Goal: Transaction & Acquisition: Purchase product/service

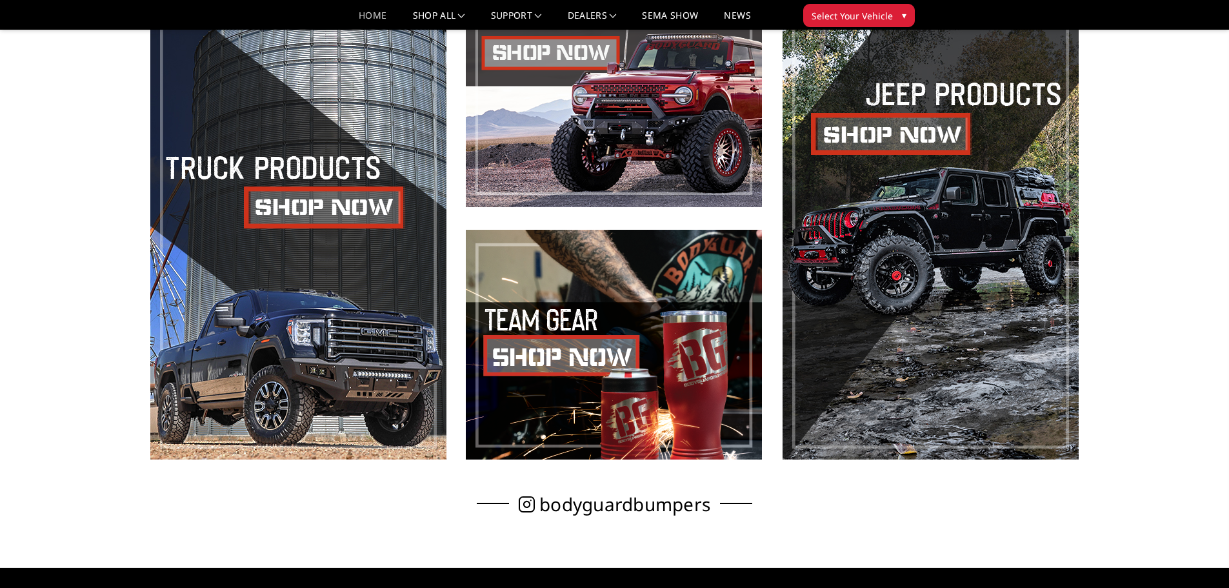
scroll to position [394, 0]
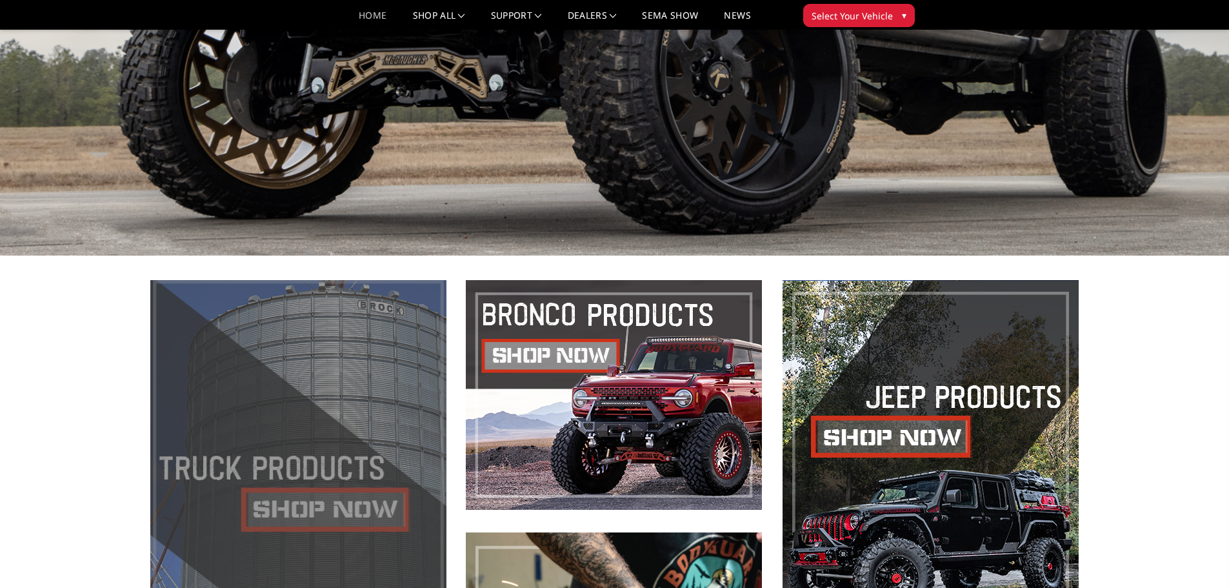
click at [270, 366] on span at bounding box center [298, 521] width 296 height 482
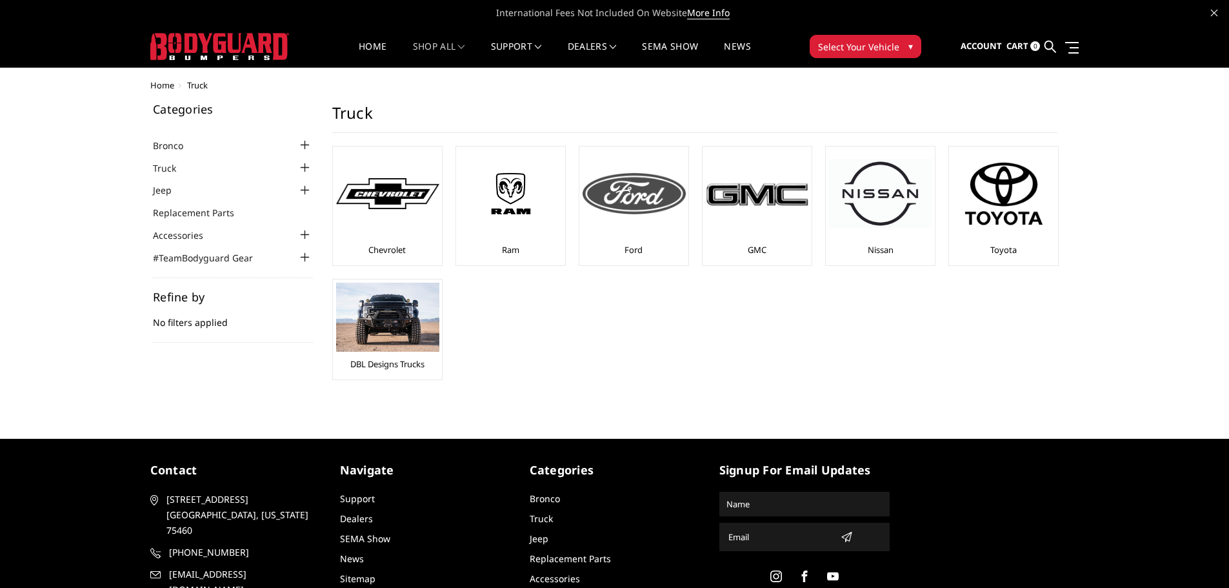
click at [631, 173] on img at bounding box center [634, 193] width 103 height 41
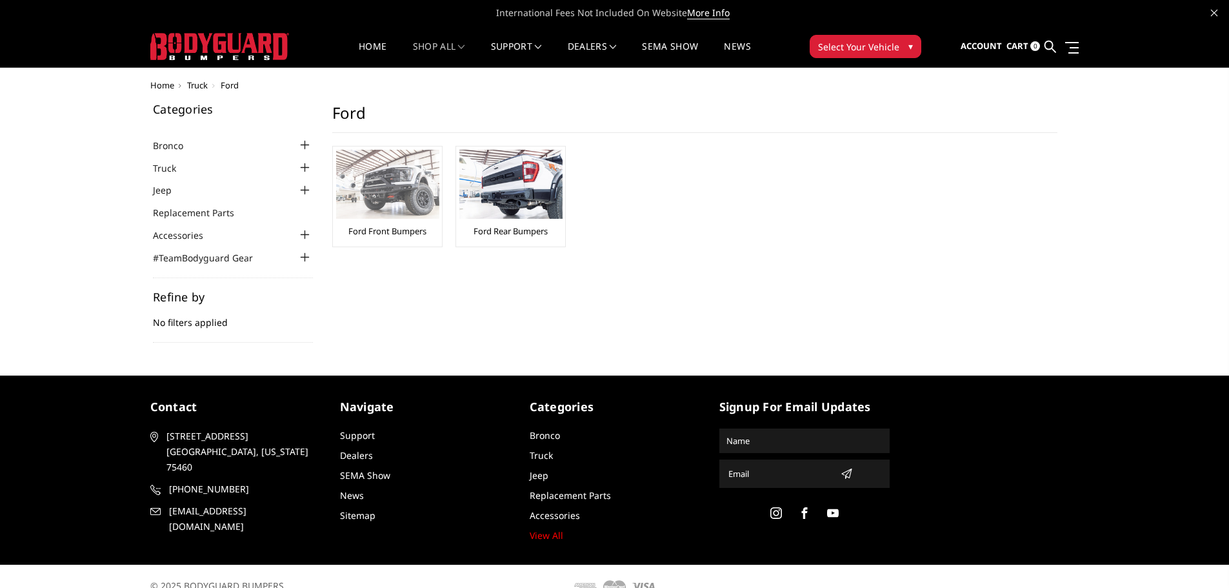
click at [401, 189] on img at bounding box center [387, 184] width 103 height 69
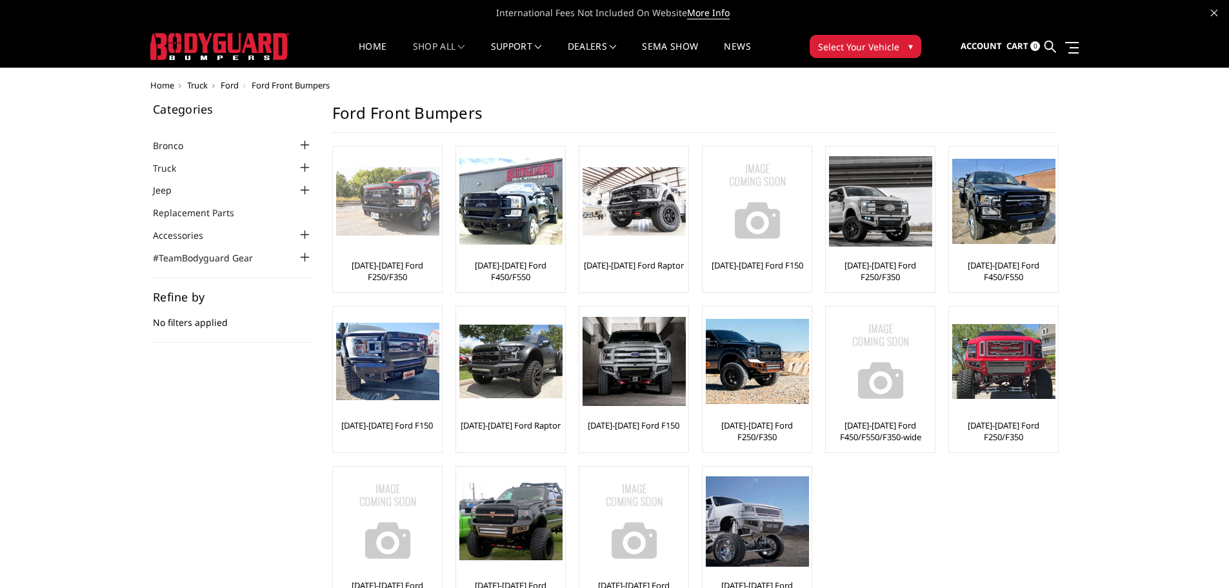
click at [383, 192] on img at bounding box center [387, 201] width 103 height 69
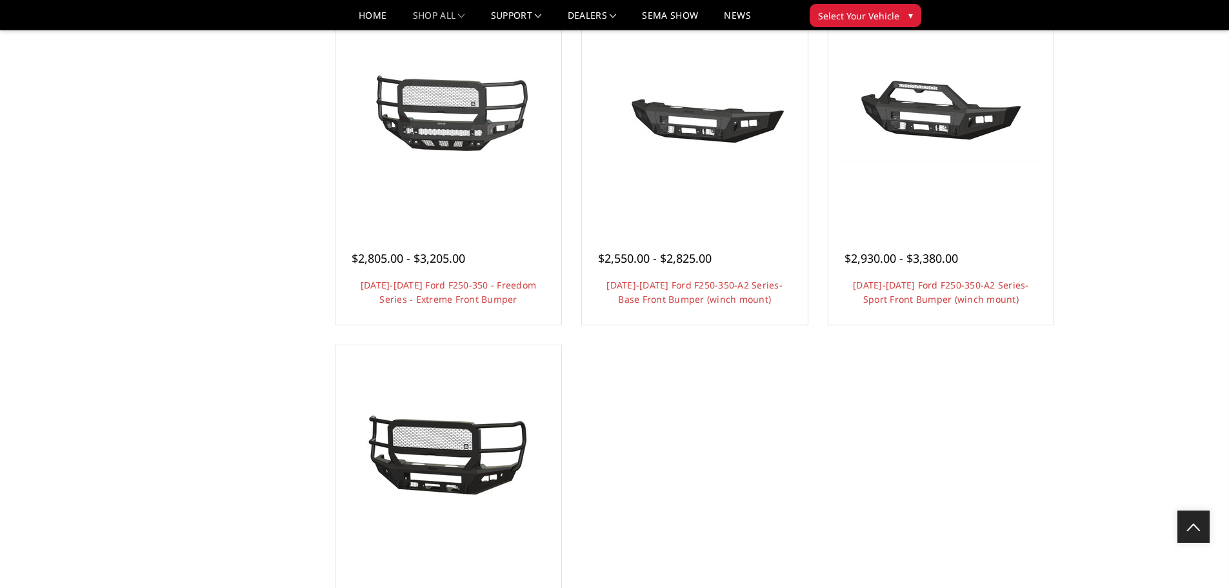
scroll to position [774, 0]
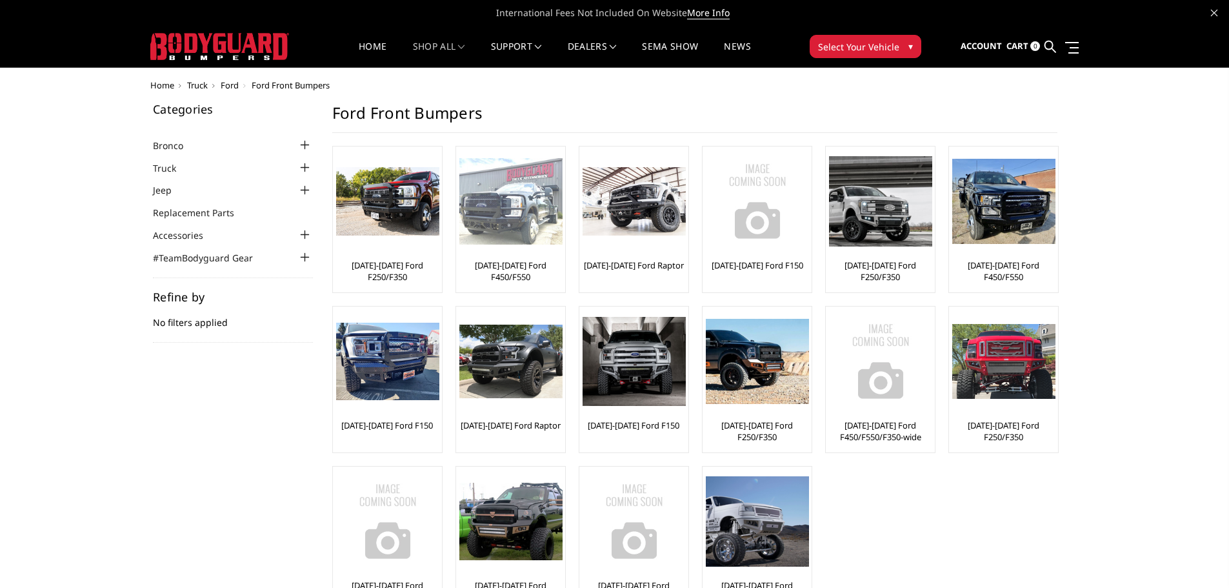
click at [497, 199] on img at bounding box center [510, 201] width 103 height 87
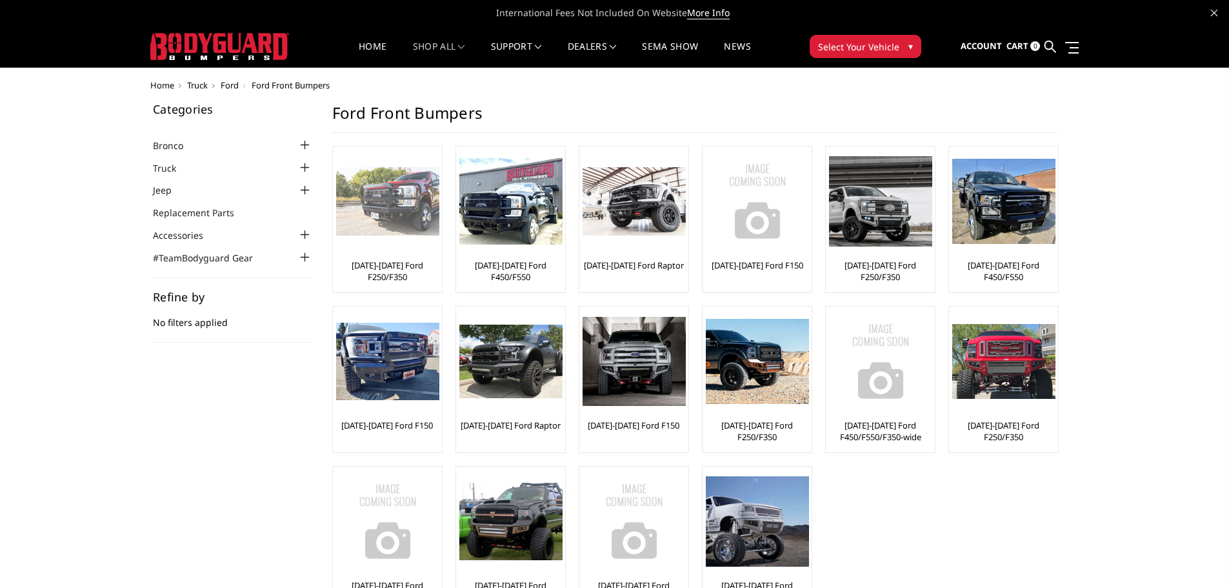
click at [415, 261] on link "[DATE]-[DATE] Ford F250/F350" at bounding box center [387, 270] width 103 height 23
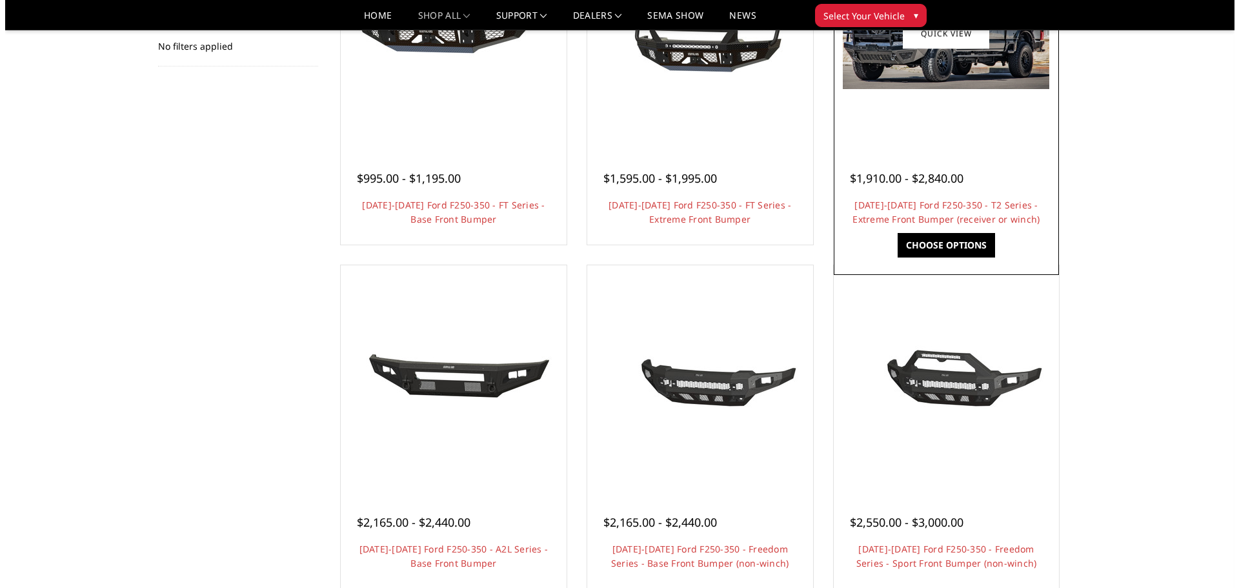
scroll to position [65, 0]
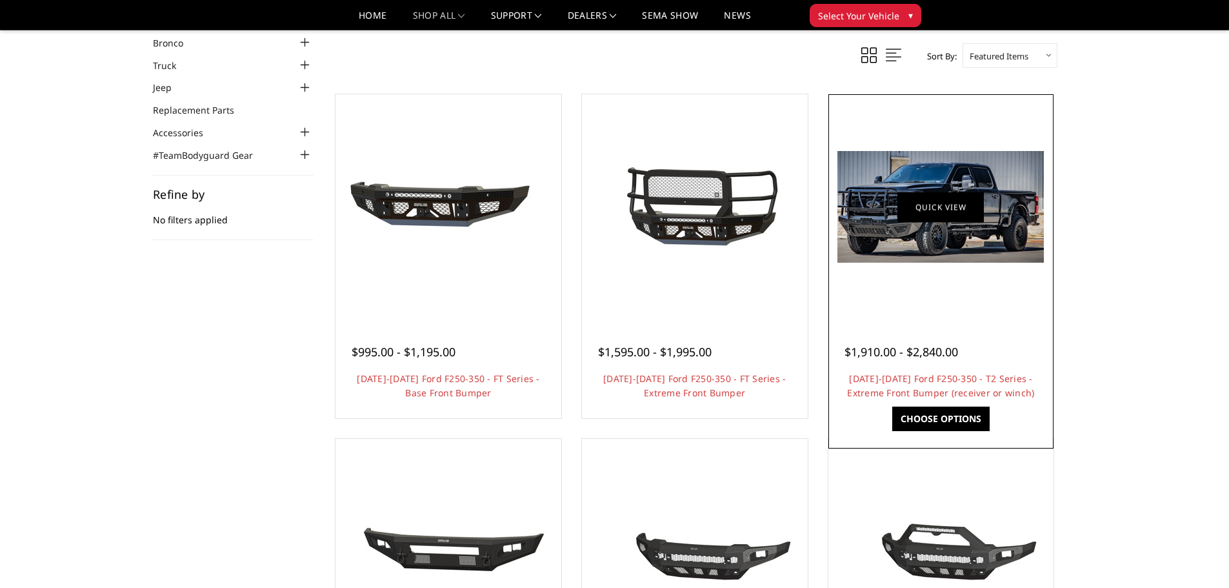
click at [956, 198] on link "Quick view" at bounding box center [941, 207] width 86 height 30
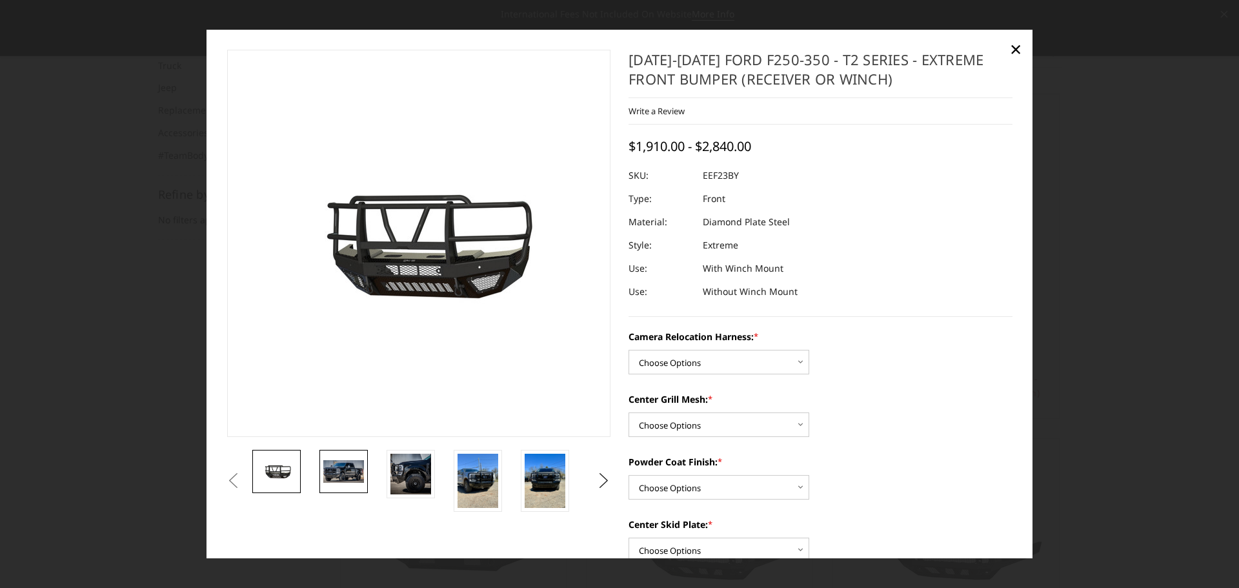
click at [343, 468] on img at bounding box center [343, 472] width 41 height 22
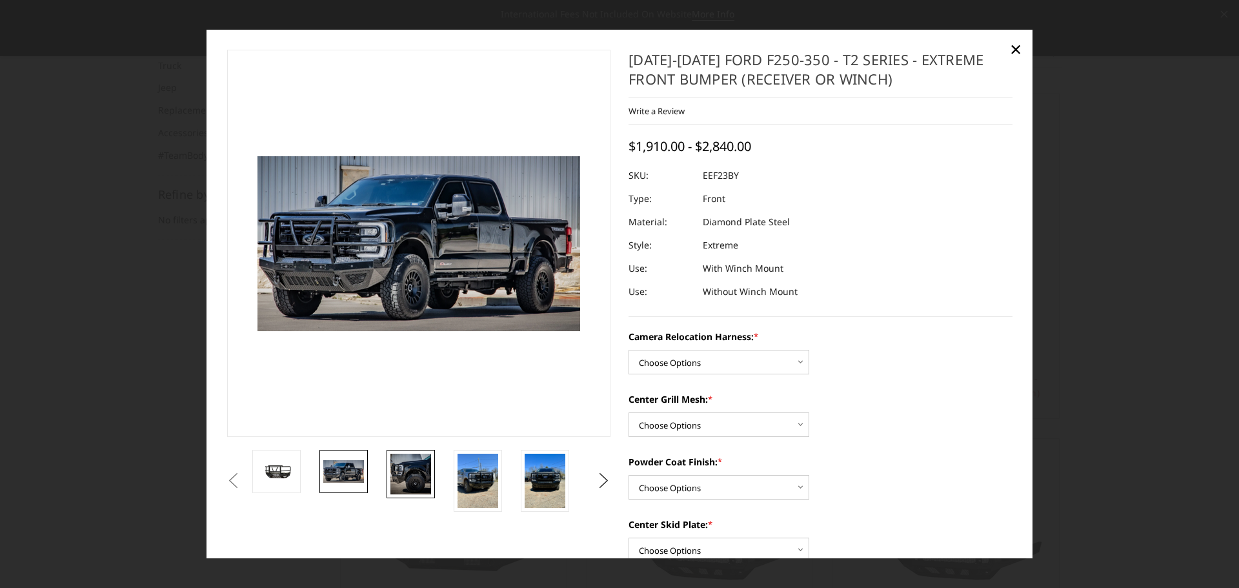
click at [398, 470] on img at bounding box center [410, 474] width 41 height 41
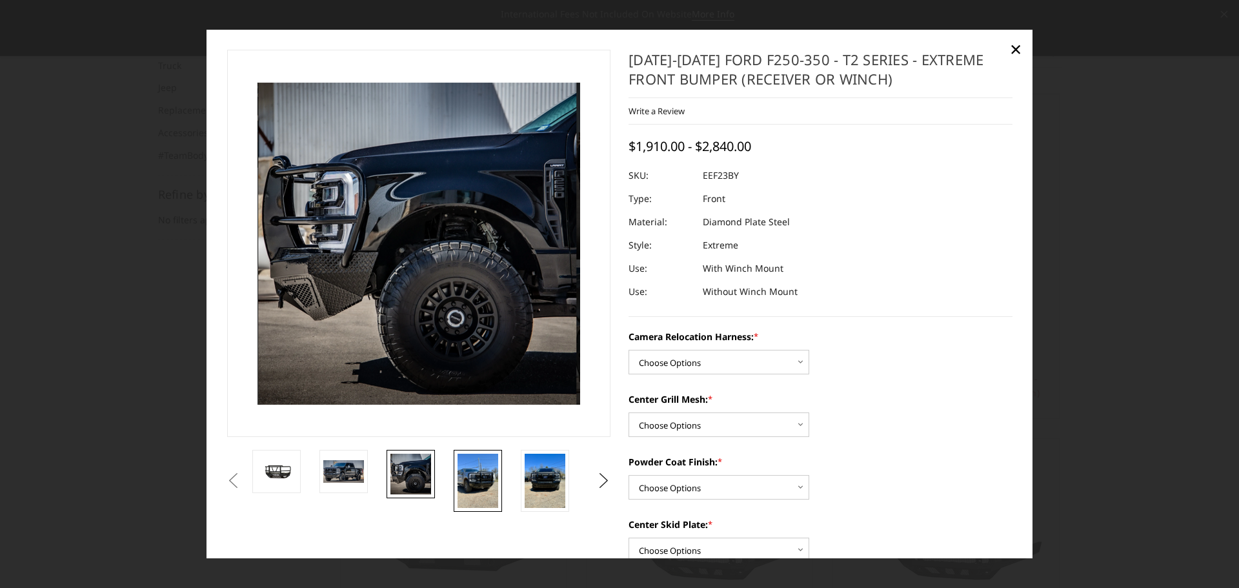
click at [487, 476] on img at bounding box center [478, 481] width 41 height 54
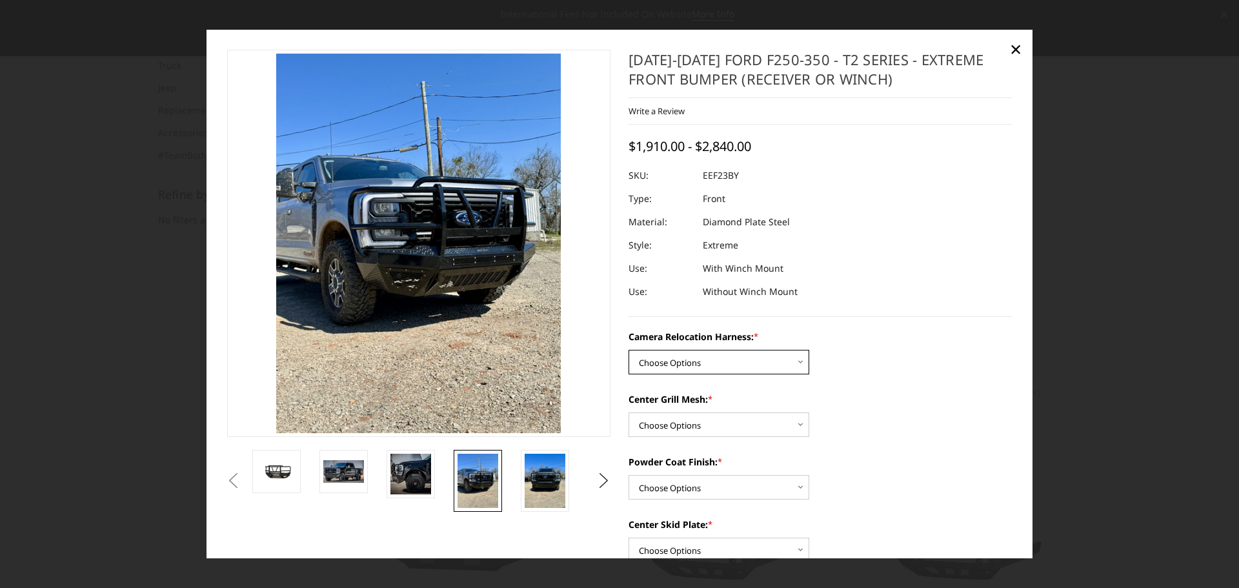
click at [783, 354] on select "Choose Options Without camera harness With camera harness" at bounding box center [719, 362] width 181 height 25
click at [629, 350] on select "Choose Options Without camera harness With camera harness" at bounding box center [719, 362] width 181 height 25
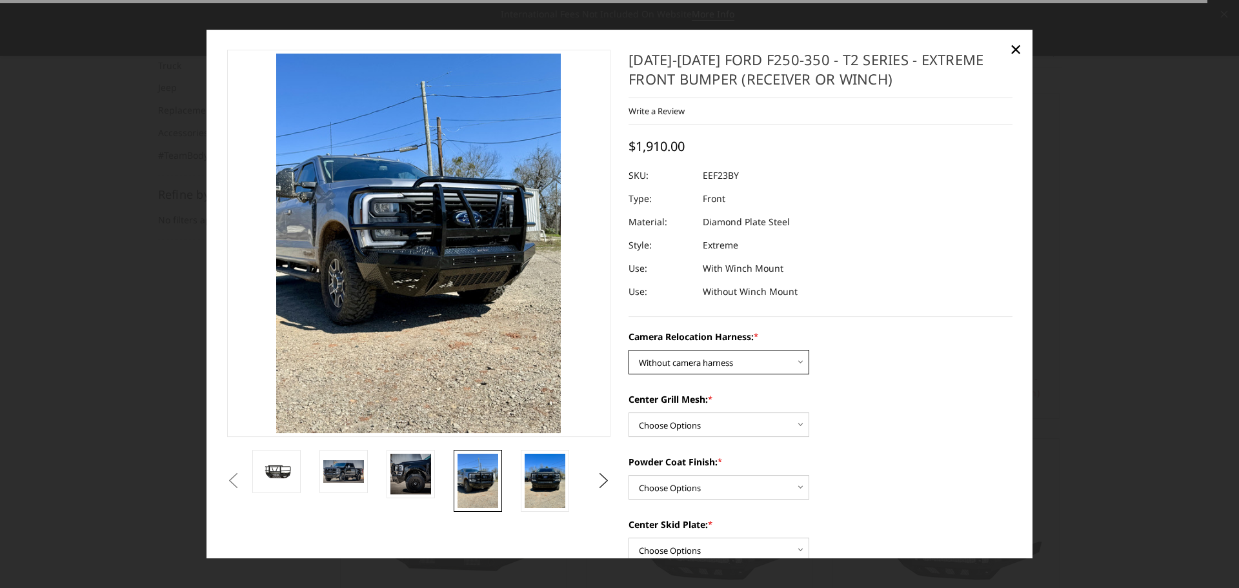
click at [776, 361] on select "Choose Options Without camera harness With camera harness" at bounding box center [719, 362] width 181 height 25
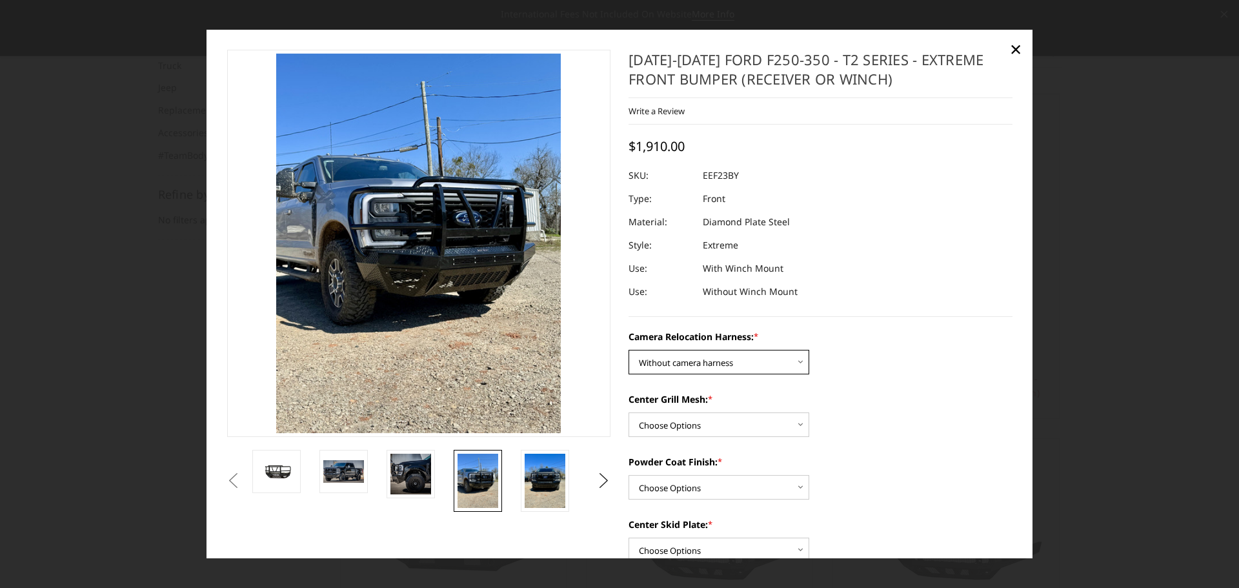
select select "3753"
click at [629, 350] on select "Choose Options Without camera harness With camera harness" at bounding box center [719, 362] width 181 height 25
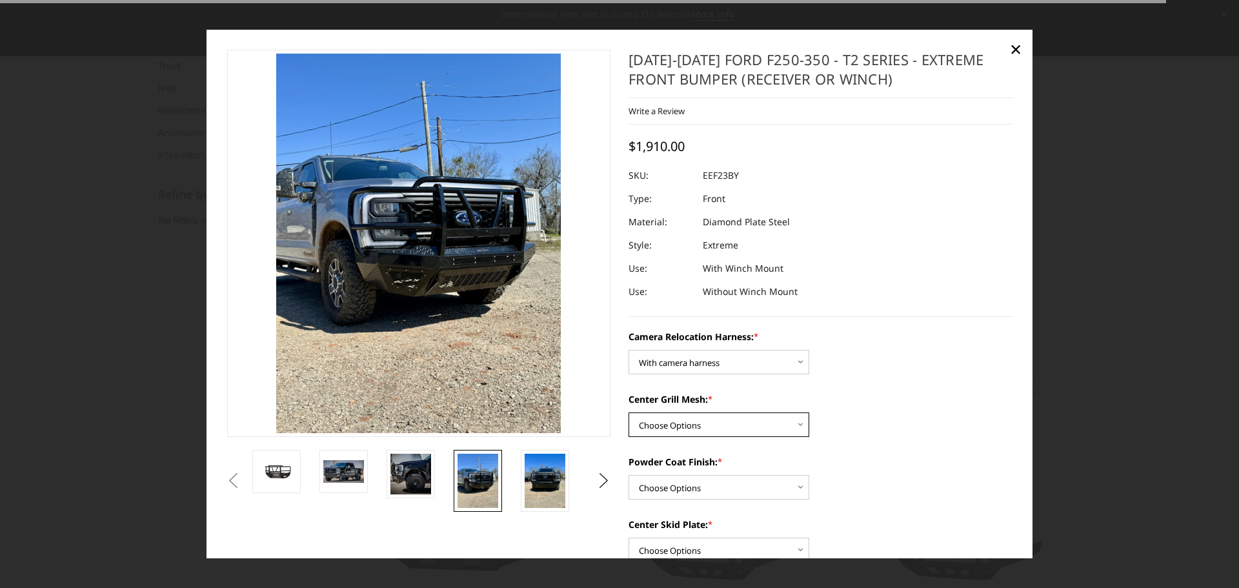
click at [732, 416] on select "Choose Options Without expanded metal With expanded metal" at bounding box center [719, 424] width 181 height 25
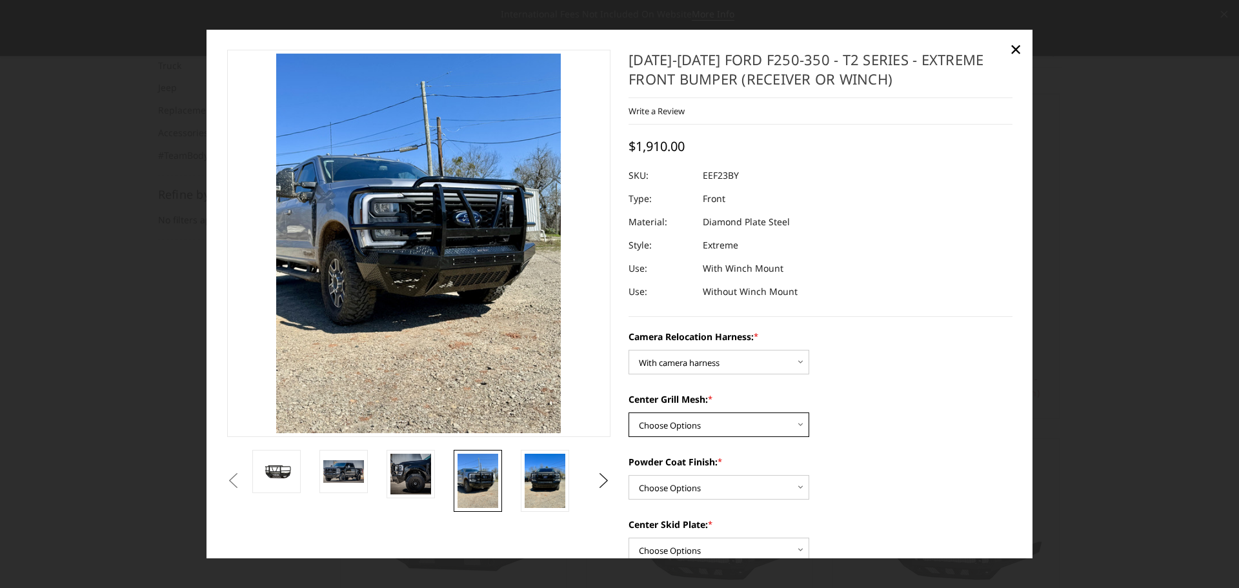
select select "3752"
click at [629, 412] on select "Choose Options Without expanded metal With expanded metal" at bounding box center [719, 424] width 181 height 25
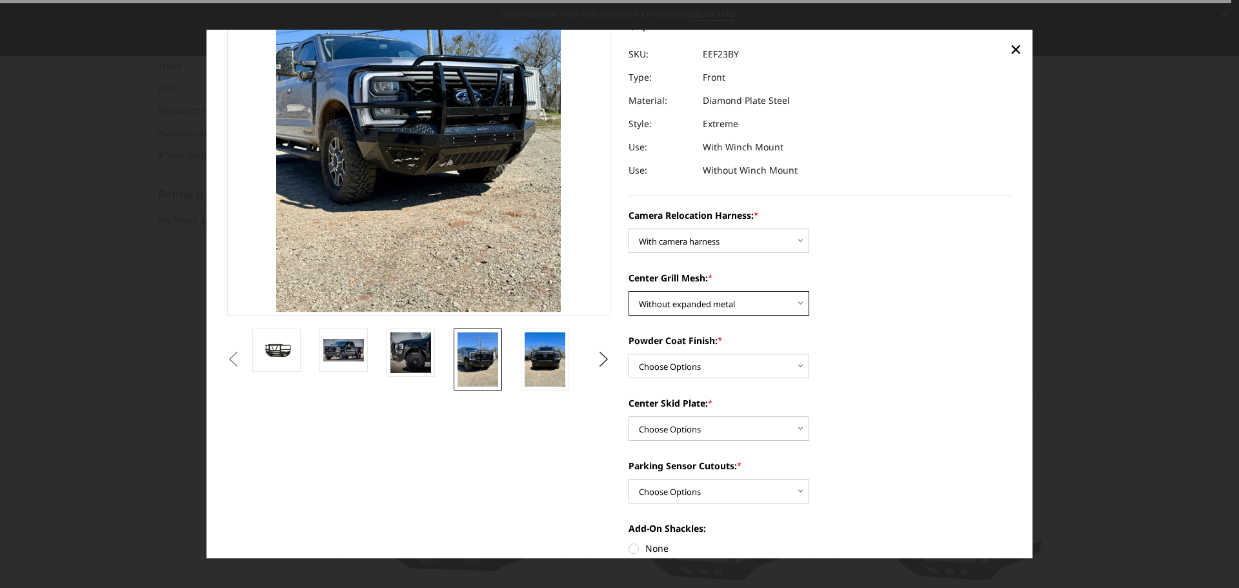
scroll to position [129, 0]
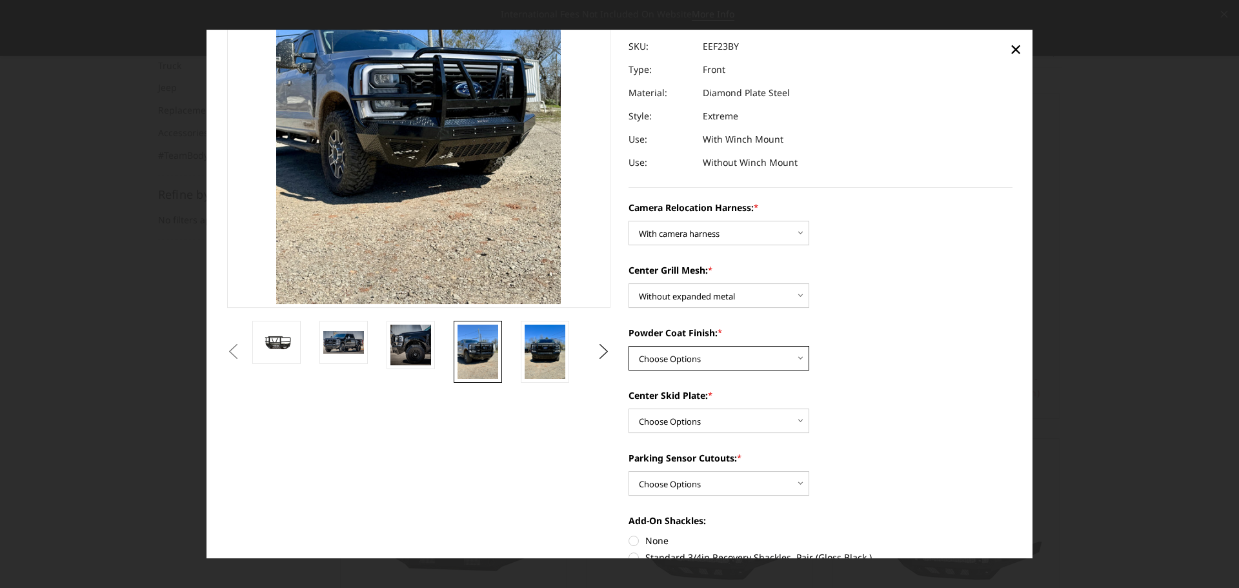
click at [767, 348] on select "Choose Options Textured Black Powder Coat Gloss Black Powder Coat Bare Metal" at bounding box center [719, 358] width 181 height 25
select select "3750"
click at [629, 346] on select "Choose Options Textured Black Powder Coat Gloss Black Powder Coat Bare Metal" at bounding box center [719, 358] width 181 height 25
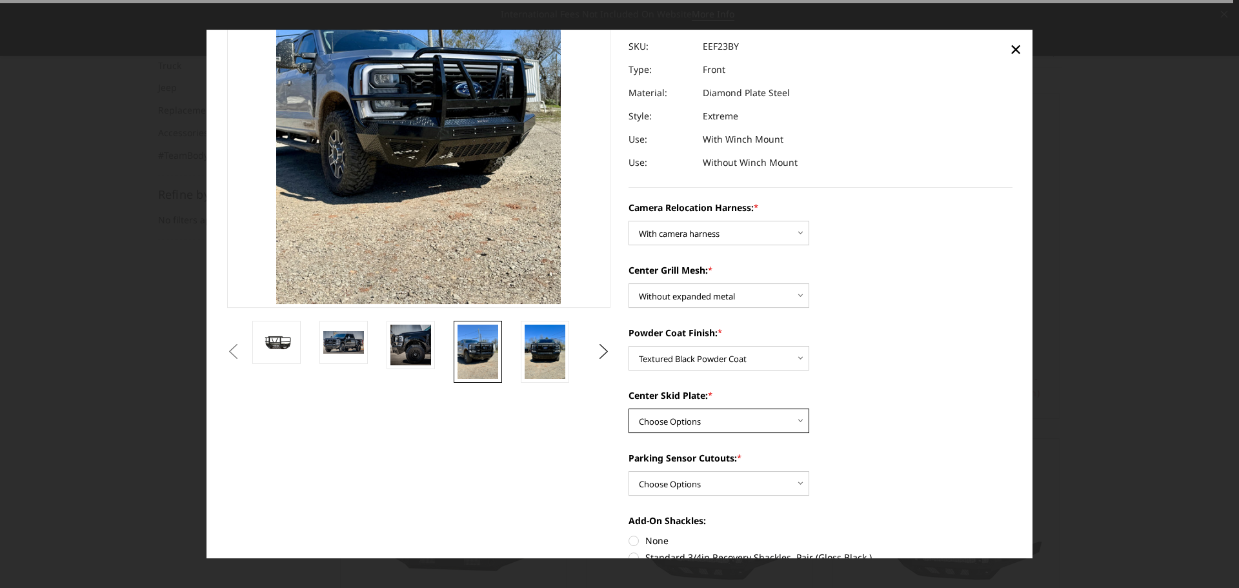
click at [742, 418] on select "Choose Options Winch Mount Skid Plate Standard Skid Plate (included) 2" Receive…" at bounding box center [719, 421] width 181 height 25
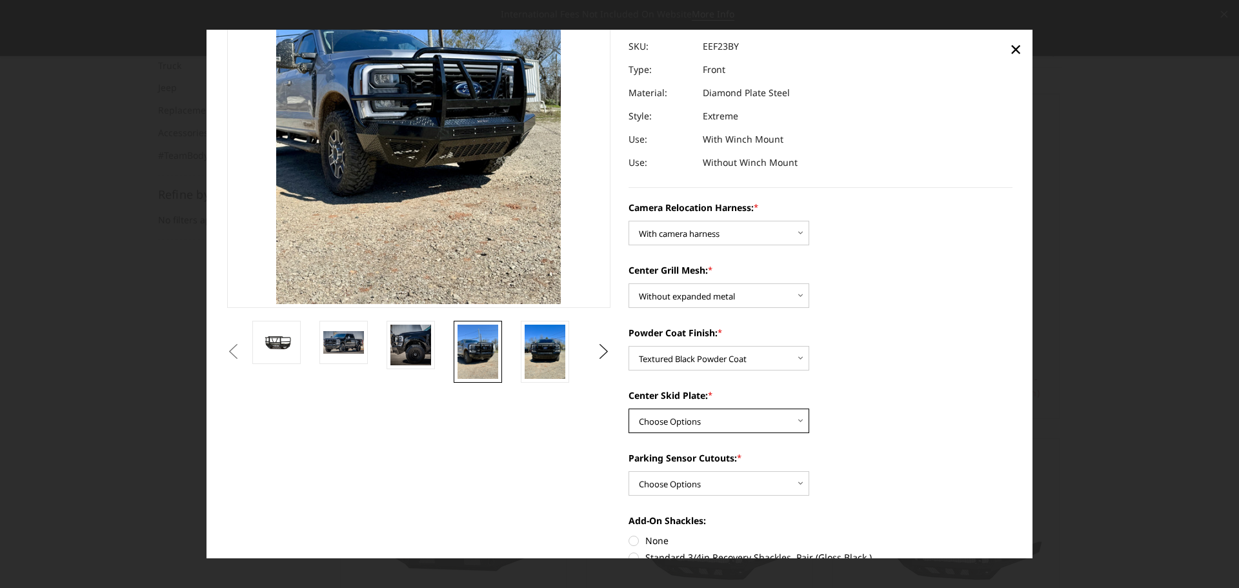
select select "3747"
click at [629, 409] on select "Choose Options Winch Mount Skid Plate Standard Skid Plate (included) 2" Receive…" at bounding box center [719, 421] width 181 height 25
click at [766, 418] on select "Choose Options Winch Mount Skid Plate Standard Skid Plate (included) 2" Receive…" at bounding box center [719, 421] width 181 height 25
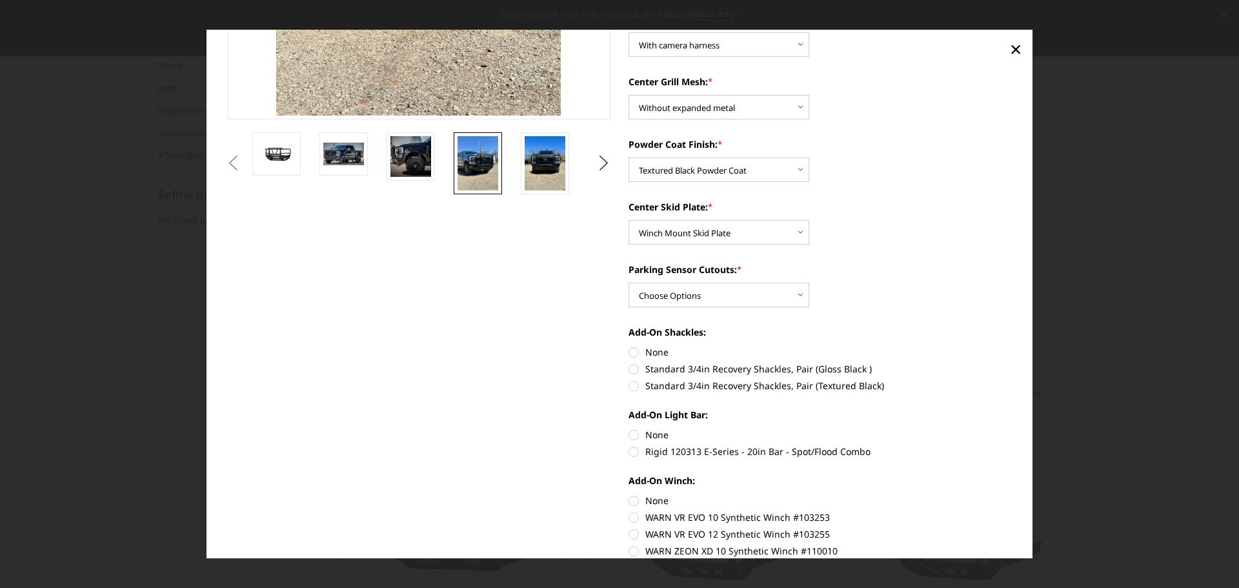
scroll to position [323, 0]
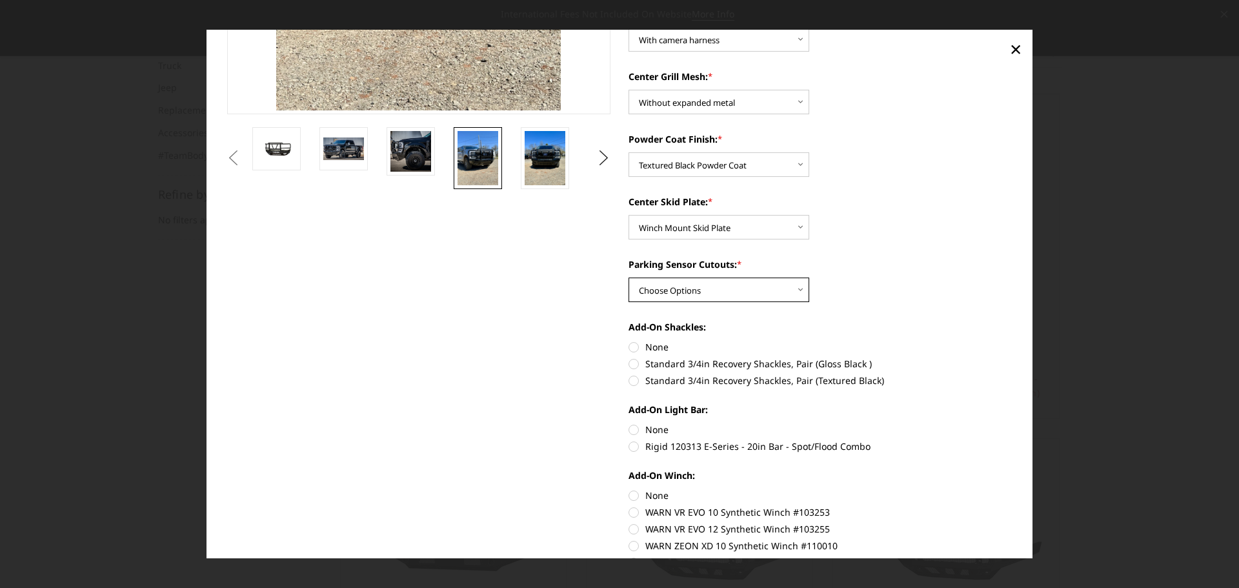
click at [774, 285] on select "Choose Options Yes - With Parking Sensor Cutouts" at bounding box center [719, 290] width 181 height 25
select select "3744"
click at [629, 278] on select "Choose Options Yes - With Parking Sensor Cutouts" at bounding box center [719, 290] width 181 height 25
click at [631, 376] on label "Standard 3/4in Recovery Shackles, Pair (Textured Black)" at bounding box center [821, 381] width 384 height 14
click at [1013, 358] on input "Standard 3/4in Recovery Shackles, Pair (Textured Black)" at bounding box center [1013, 357] width 1 height 1
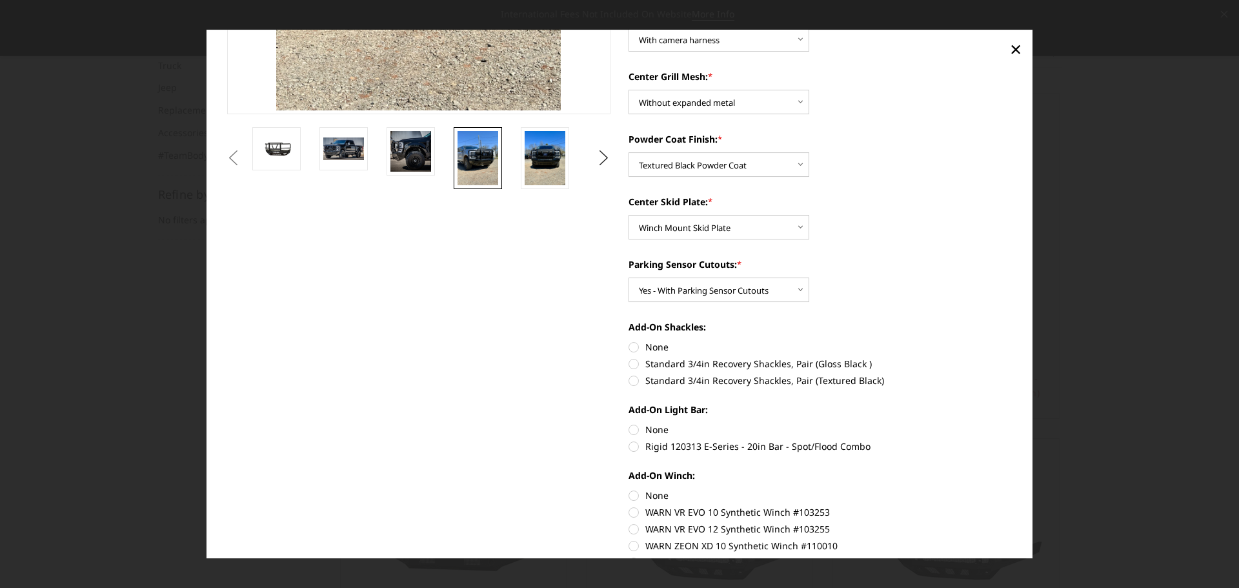
radio input "true"
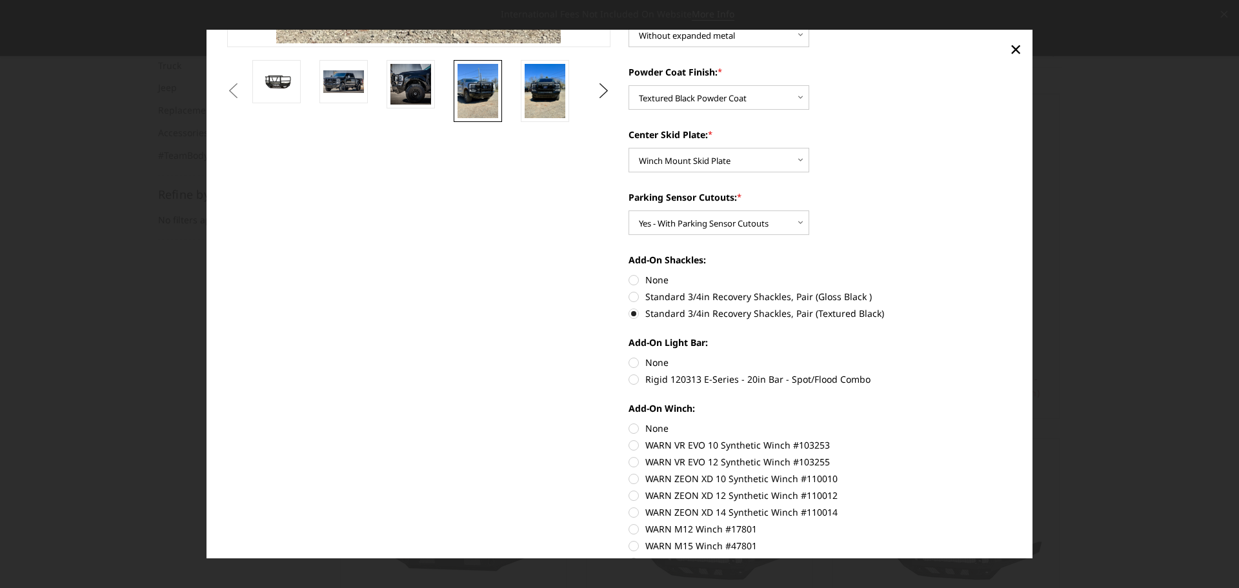
scroll to position [452, 0]
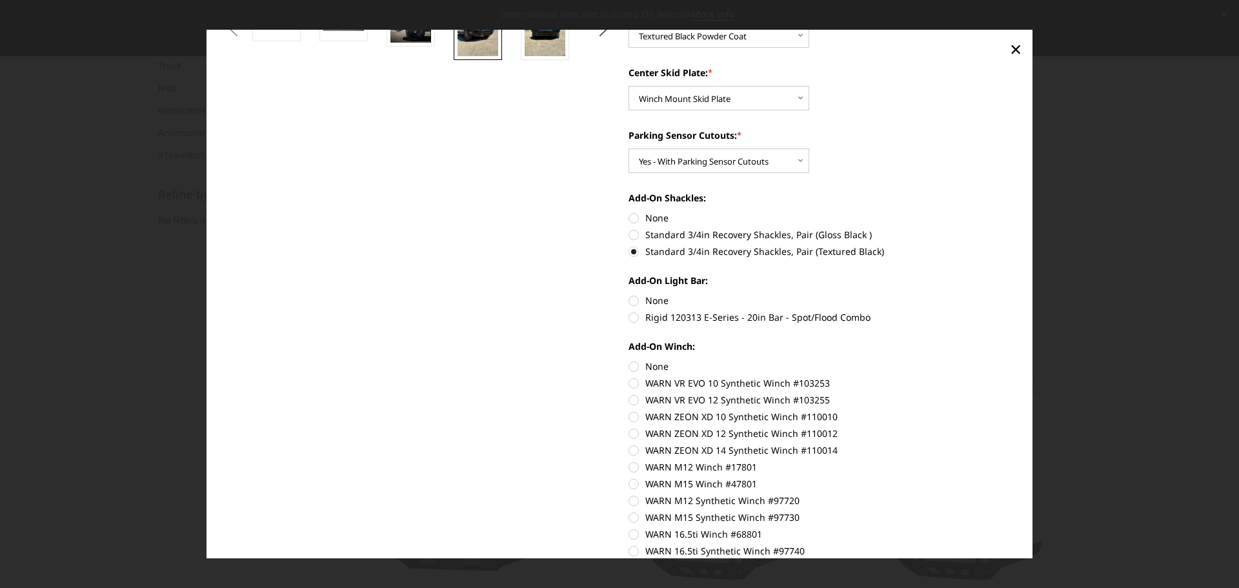
click at [629, 317] on label "Rigid 120313 E-Series - 20in Bar - Spot/Flood Combo" at bounding box center [821, 317] width 384 height 14
click at [1013, 294] on input "Rigid 120313 E-Series - 20in Bar - Spot/Flood Combo" at bounding box center [1013, 294] width 1 height 1
radio input "true"
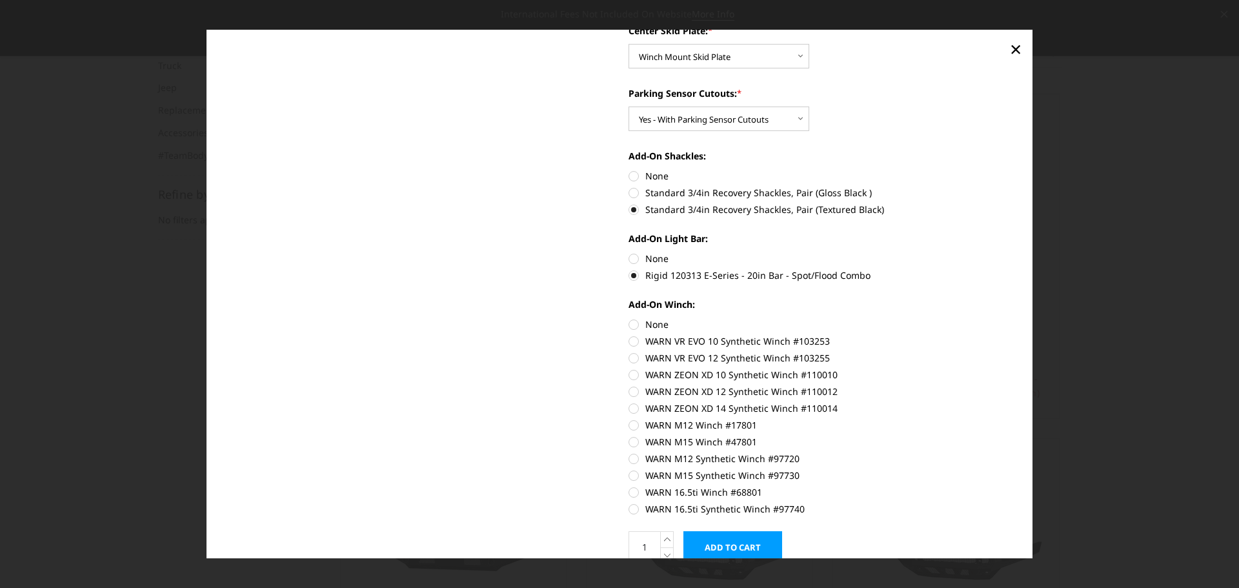
scroll to position [516, 0]
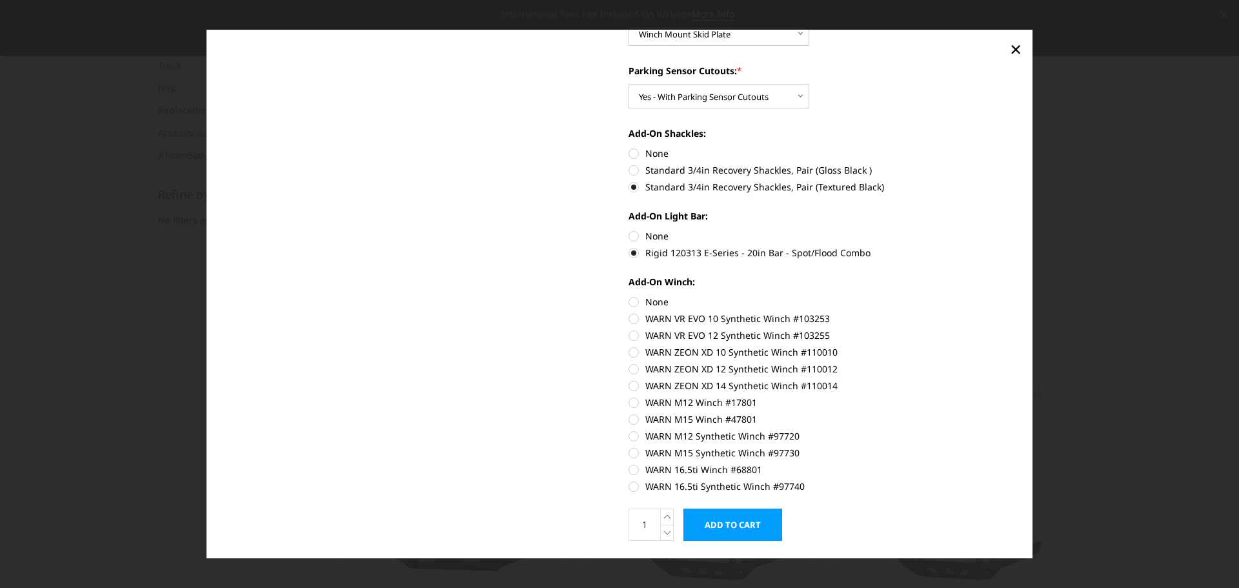
click at [631, 369] on label "WARN ZEON XD 12 Synthetic Winch #110012" at bounding box center [821, 369] width 384 height 14
click at [1013, 346] on input "WARN ZEON XD 12 Synthetic Winch #110012" at bounding box center [1013, 345] width 1 height 1
radio input "true"
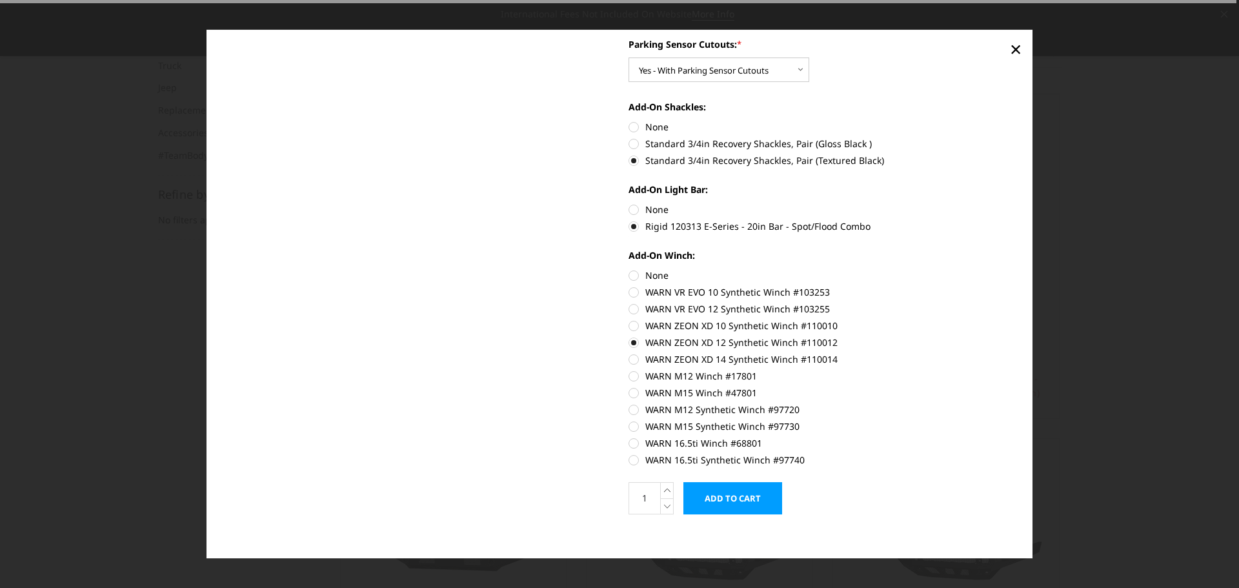
scroll to position [550, 0]
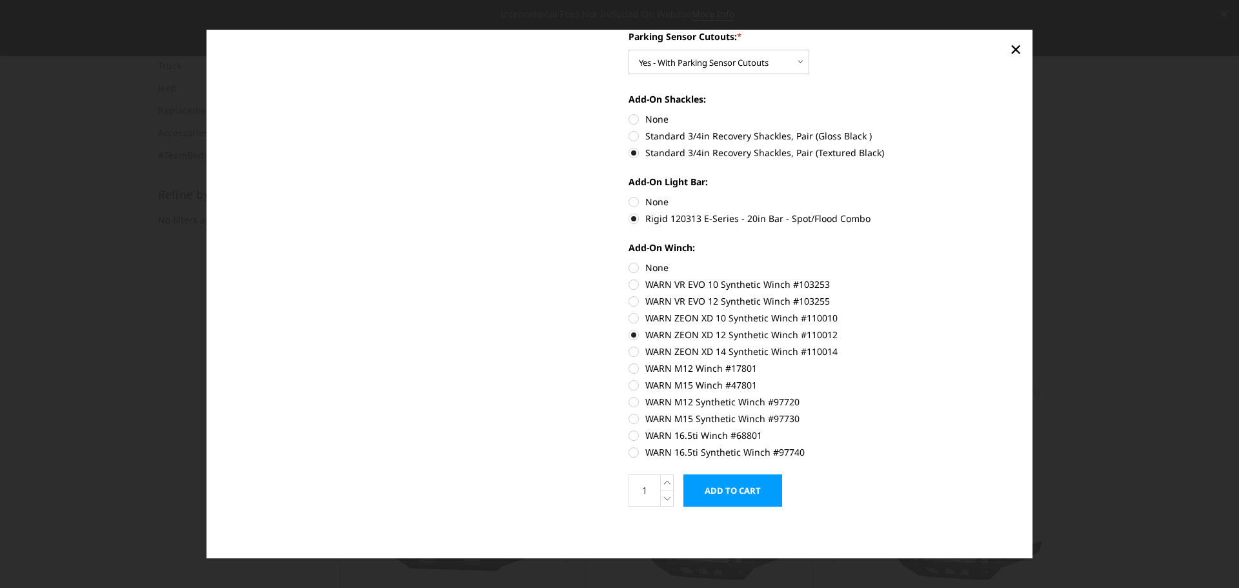
click at [746, 496] on input "Add to Cart" at bounding box center [732, 490] width 99 height 32
